Goal: Register for event/course

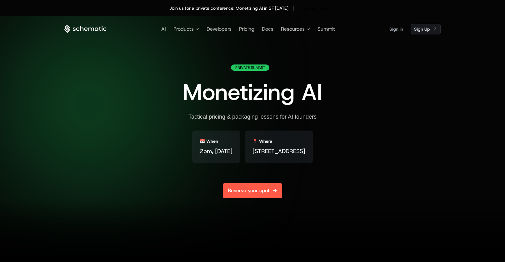
click at [256, 185] on link "Reserve your spot" at bounding box center [252, 190] width 59 height 15
